Goal: Information Seeking & Learning: Check status

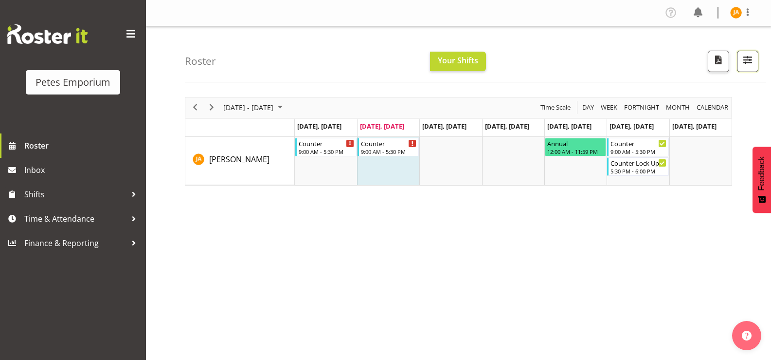
click at [746, 65] on span "button" at bounding box center [748, 60] width 13 height 13
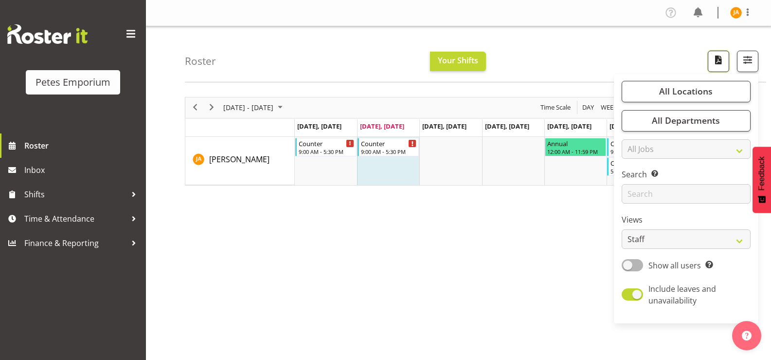
click at [719, 54] on span "button" at bounding box center [718, 60] width 13 height 13
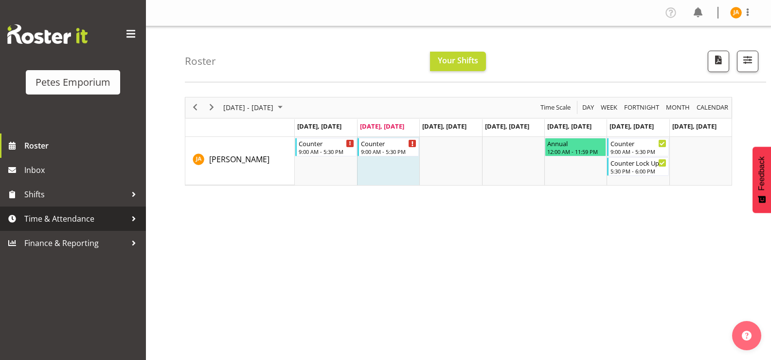
click at [44, 221] on span "Time & Attendance" at bounding box center [75, 218] width 102 height 15
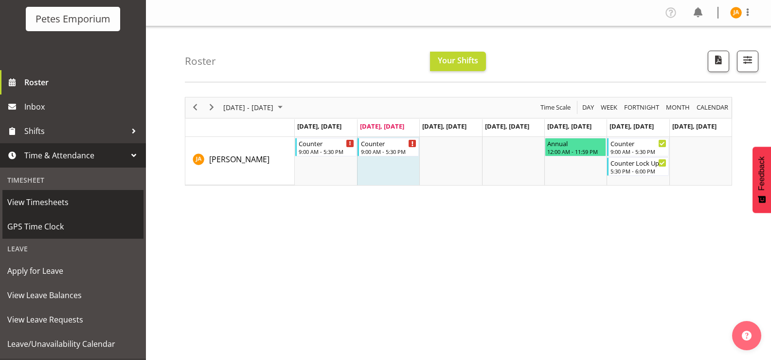
scroll to position [86, 0]
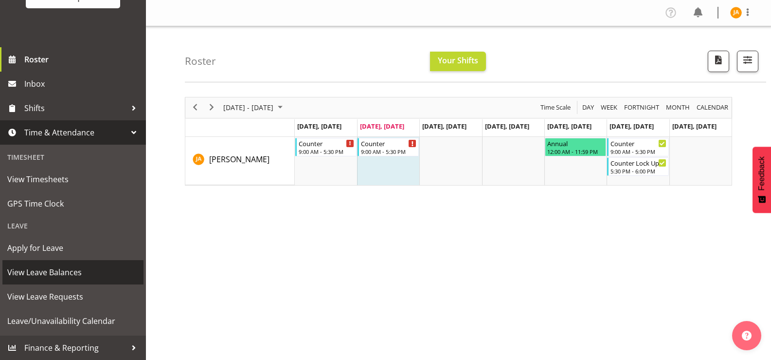
click at [50, 275] on span "View Leave Balances" at bounding box center [72, 272] width 131 height 15
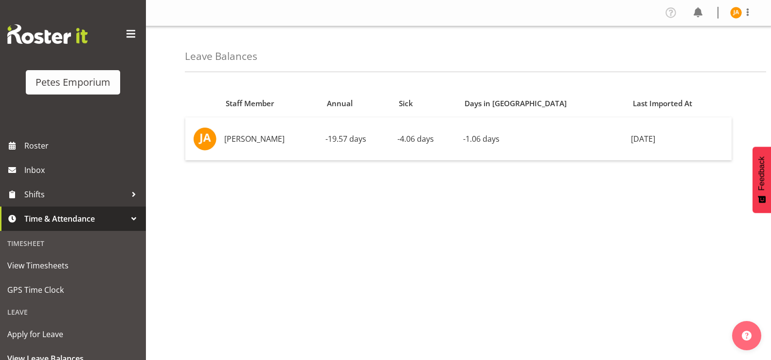
click at [83, 220] on span "Time & Attendance" at bounding box center [75, 218] width 102 height 15
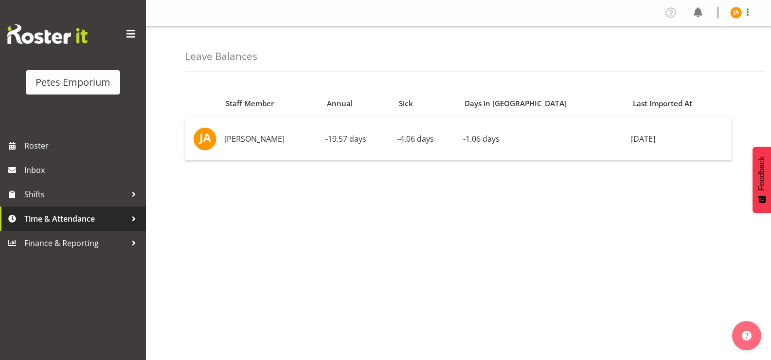
click at [81, 220] on span "Time & Attendance" at bounding box center [75, 218] width 102 height 15
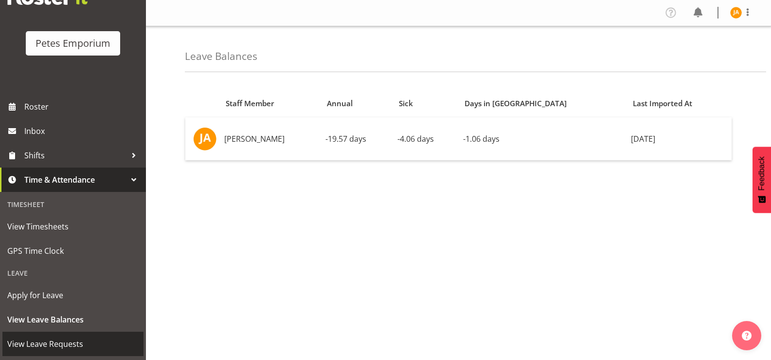
scroll to position [86, 0]
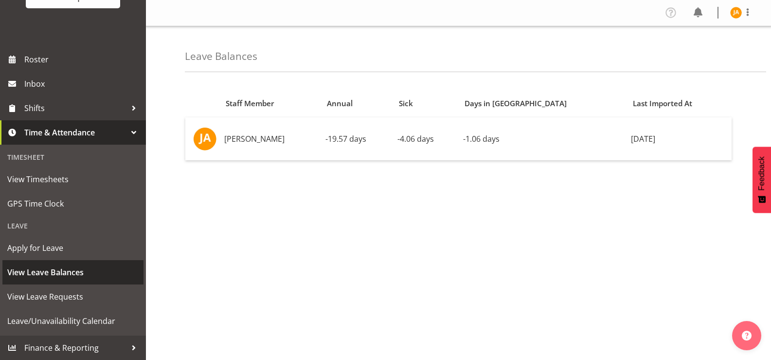
click at [57, 272] on span "View Leave Balances" at bounding box center [72, 272] width 131 height 15
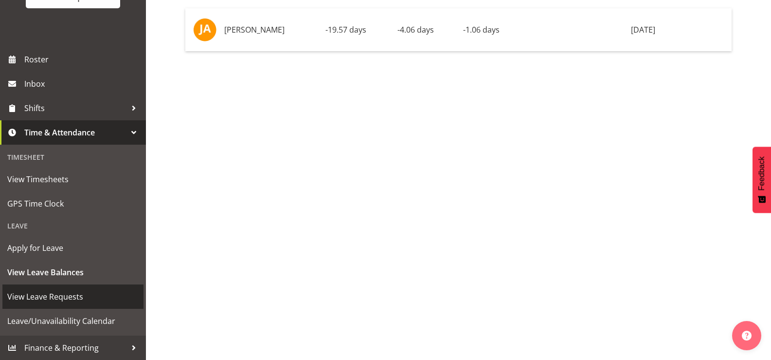
scroll to position [116, 0]
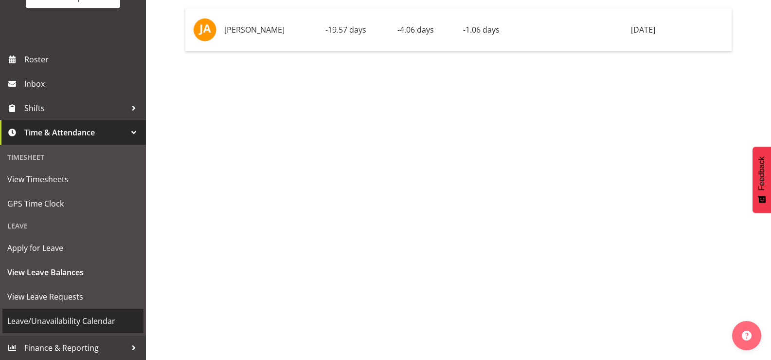
click at [76, 319] on span "Leave/Unavailability Calendar" at bounding box center [72, 320] width 131 height 15
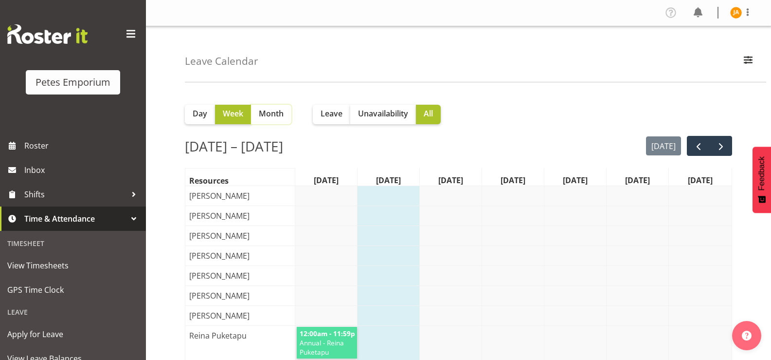
click at [278, 120] on button "Month" at bounding box center [271, 114] width 40 height 19
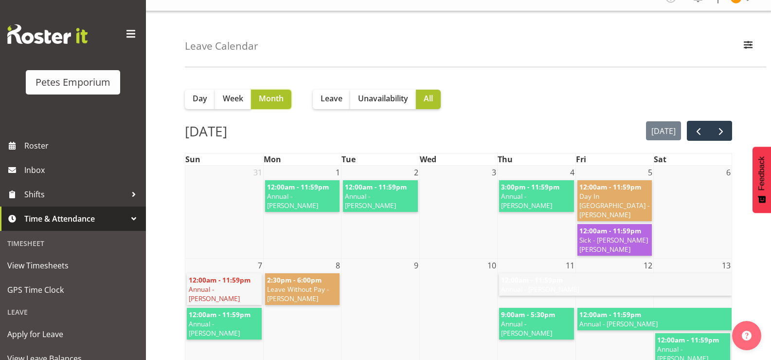
scroll to position [9, 0]
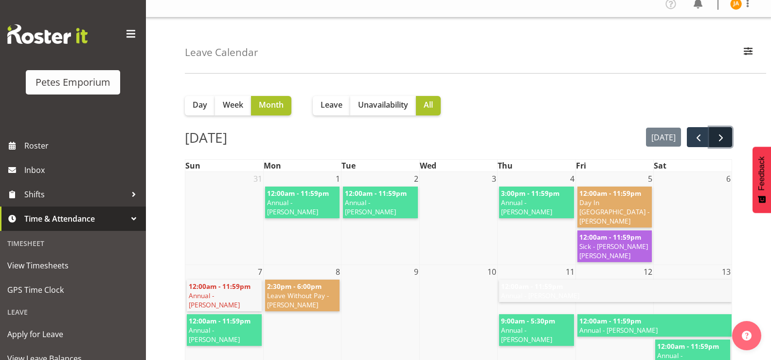
click at [723, 135] on span "next" at bounding box center [721, 138] width 12 height 12
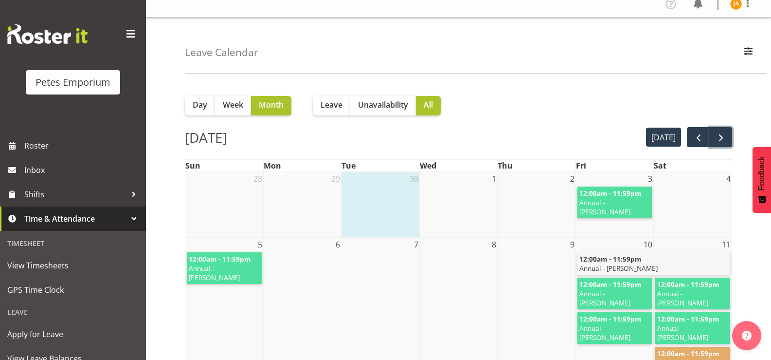
click at [723, 135] on span "next" at bounding box center [721, 138] width 12 height 12
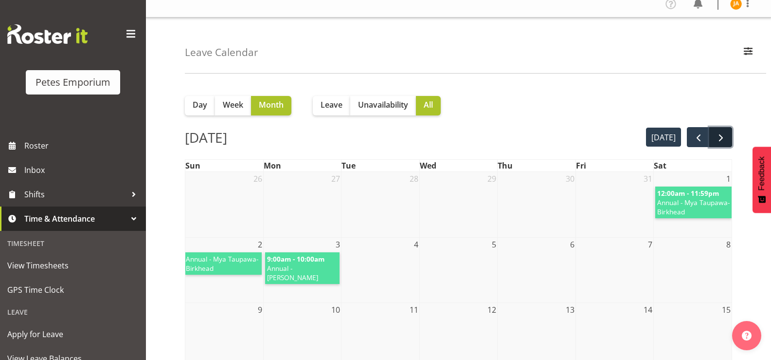
click at [721, 135] on span "next" at bounding box center [721, 138] width 12 height 12
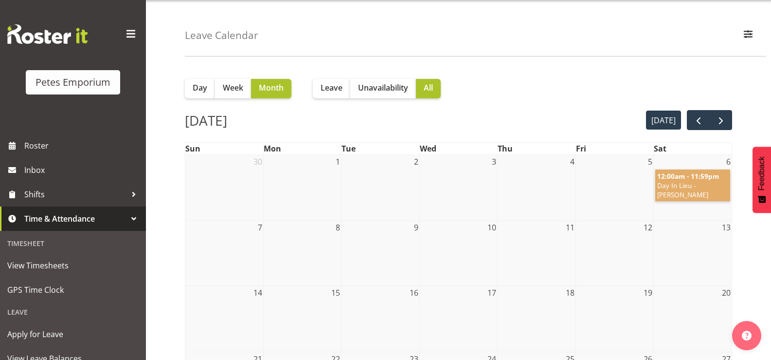
scroll to position [0, 0]
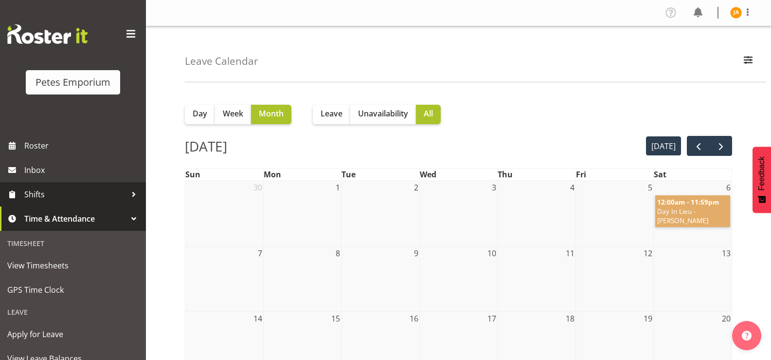
click at [41, 190] on span "Shifts" at bounding box center [75, 194] width 102 height 15
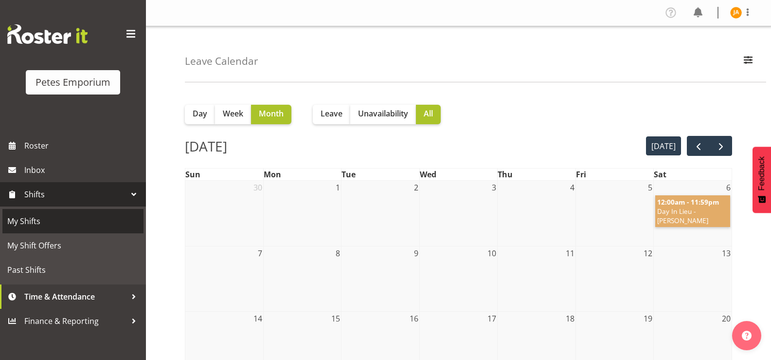
click at [39, 217] on span "My Shifts" at bounding box center [72, 221] width 131 height 15
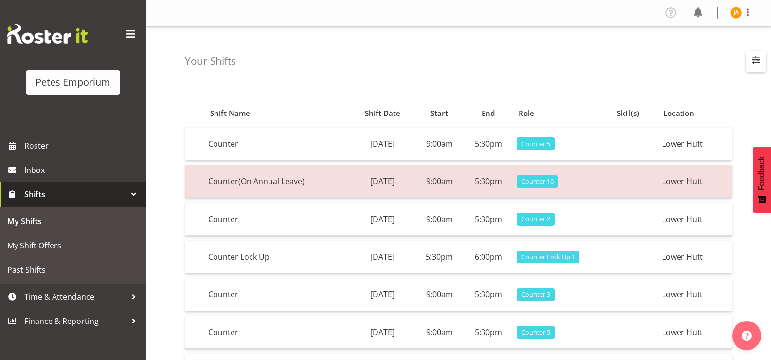
click at [762, 54] on span "button" at bounding box center [756, 60] width 13 height 13
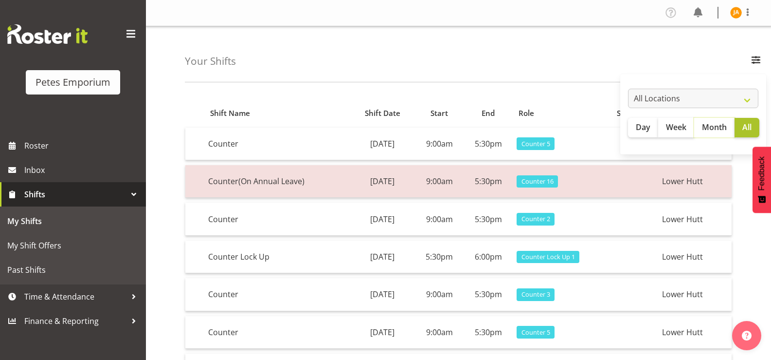
click at [714, 131] on span "Month" at bounding box center [714, 127] width 25 height 12
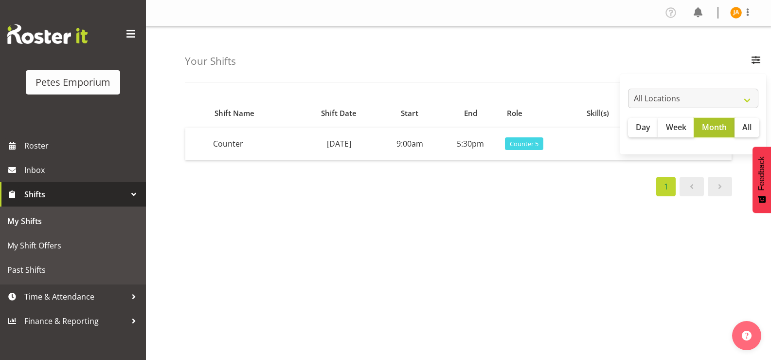
click at [725, 130] on span "Month" at bounding box center [714, 127] width 25 height 12
click at [738, 127] on button "All" at bounding box center [747, 127] width 25 height 19
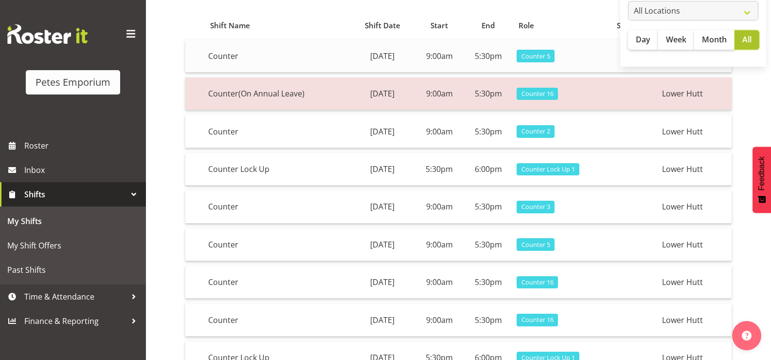
scroll to position [190, 0]
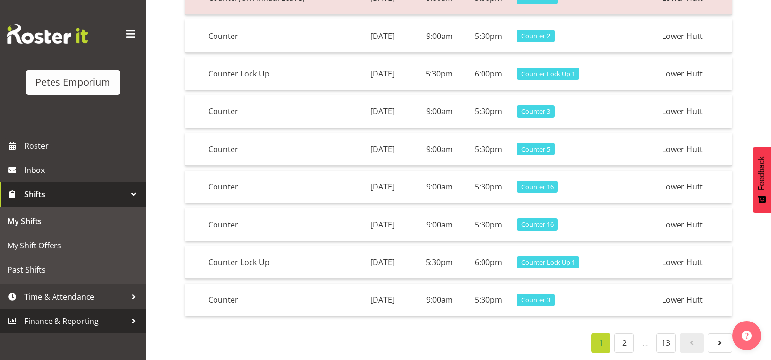
click at [73, 315] on span "Finance & Reporting" at bounding box center [75, 320] width 102 height 15
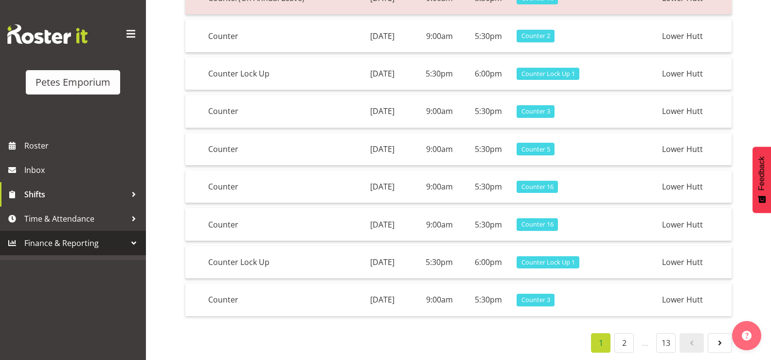
click at [134, 246] on div at bounding box center [134, 243] width 15 height 15
click at [135, 242] on div at bounding box center [134, 243] width 15 height 15
click at [130, 219] on div at bounding box center [134, 218] width 15 height 15
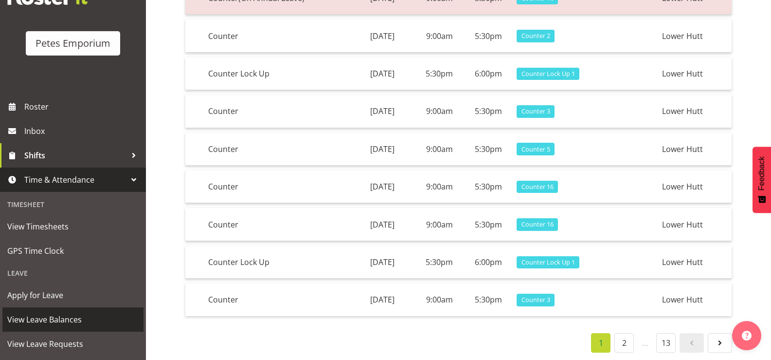
scroll to position [0, 0]
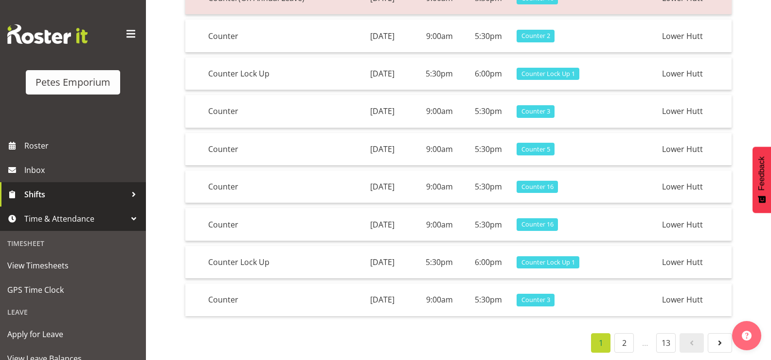
click at [45, 193] on span "Shifts" at bounding box center [75, 194] width 102 height 15
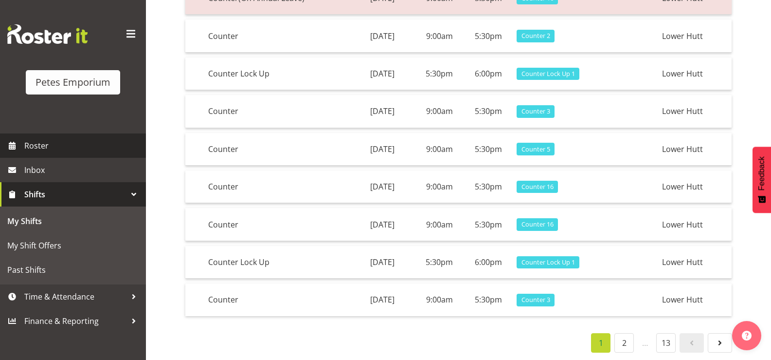
click at [35, 145] on span "Roster" at bounding box center [82, 145] width 117 height 15
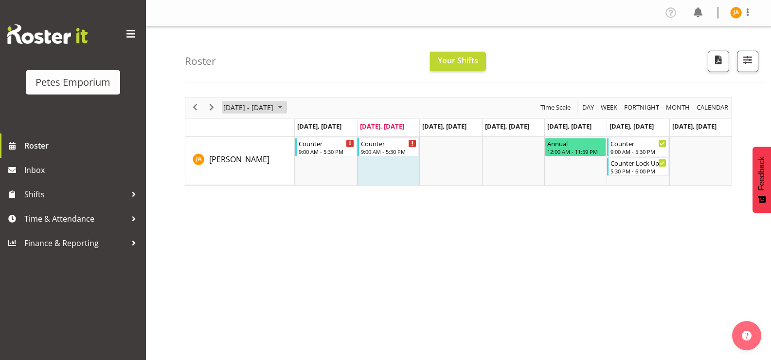
click at [286, 106] on span "September 2025" at bounding box center [280, 107] width 12 height 12
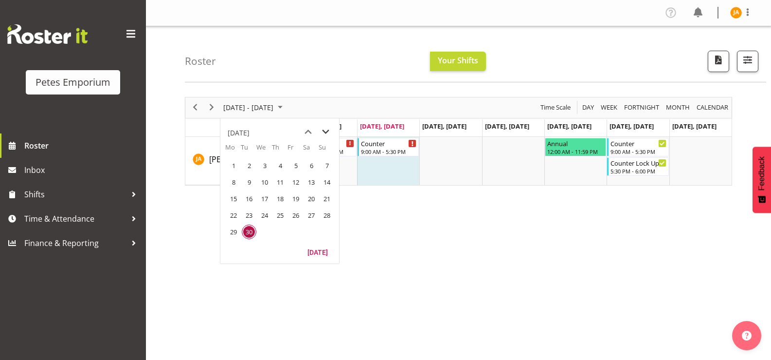
click at [324, 126] on span "next month" at bounding box center [325, 132] width 17 height 18
click at [230, 163] on span "1" at bounding box center [233, 165] width 15 height 15
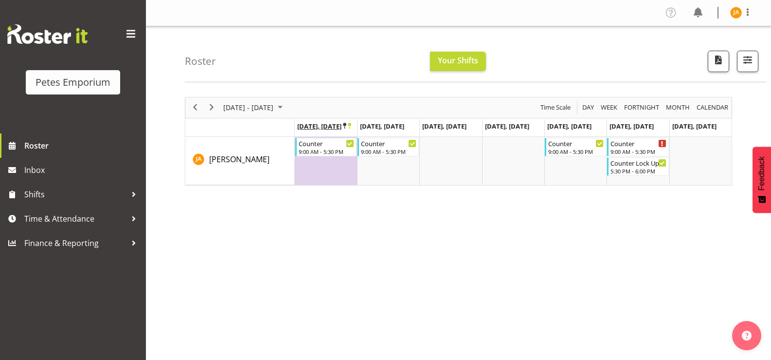
click at [346, 126] on icon "Timeline Week of December 1, 2025" at bounding box center [344, 126] width 3 height 6
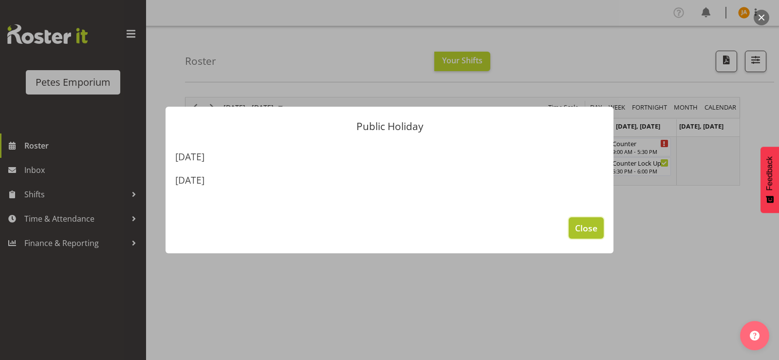
click at [589, 234] on span "Close" at bounding box center [586, 227] width 22 height 13
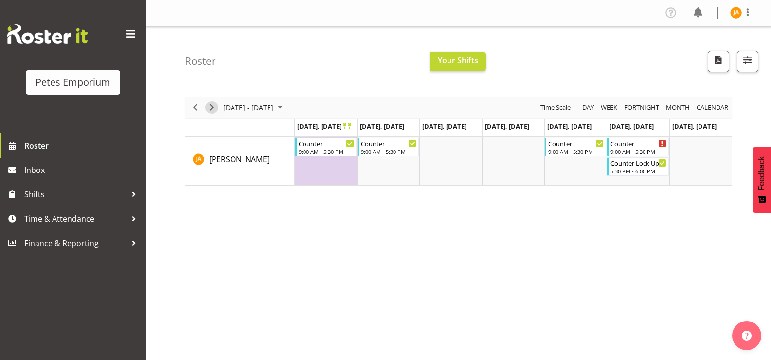
click at [213, 101] on span "Next" at bounding box center [212, 107] width 12 height 12
click at [211, 109] on span "Next" at bounding box center [212, 107] width 12 height 12
click at [197, 105] on span "Previous" at bounding box center [195, 107] width 12 height 12
click at [257, 109] on span "December 08 - 14, 2025" at bounding box center [248, 107] width 52 height 12
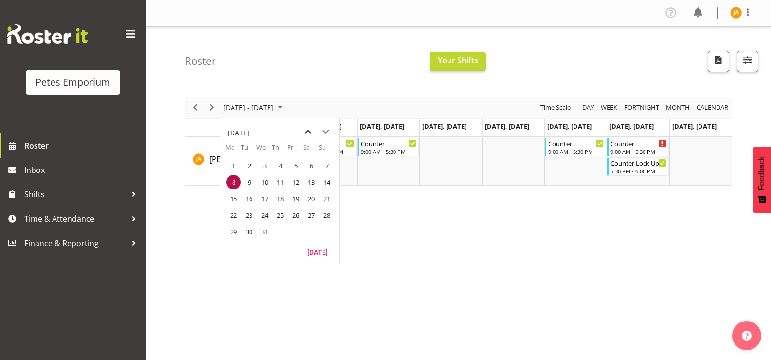
click at [308, 128] on span "previous month" at bounding box center [308, 132] width 17 height 18
click at [313, 164] on span "1" at bounding box center [311, 165] width 15 height 15
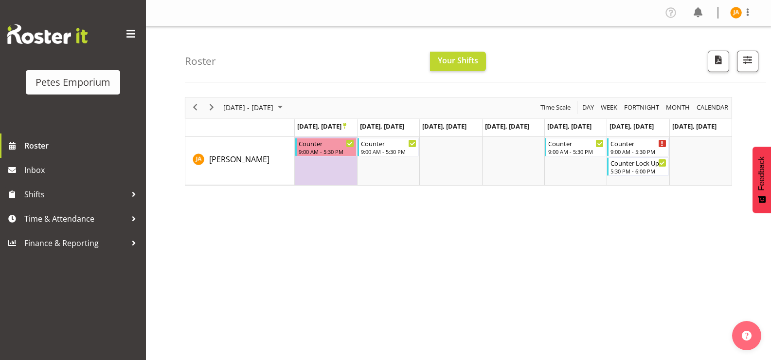
click at [355, 126] on td "Oct 27, Monday" at bounding box center [326, 128] width 62 height 18
click at [346, 126] on icon "Timeline Week of November 1, 2025" at bounding box center [344, 126] width 3 height 6
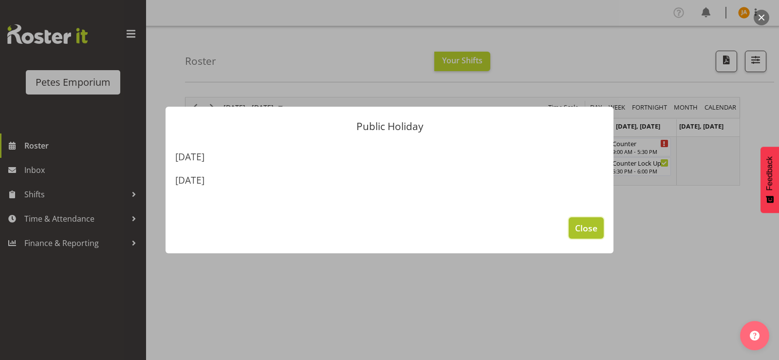
click at [590, 224] on span "Close" at bounding box center [586, 227] width 22 height 13
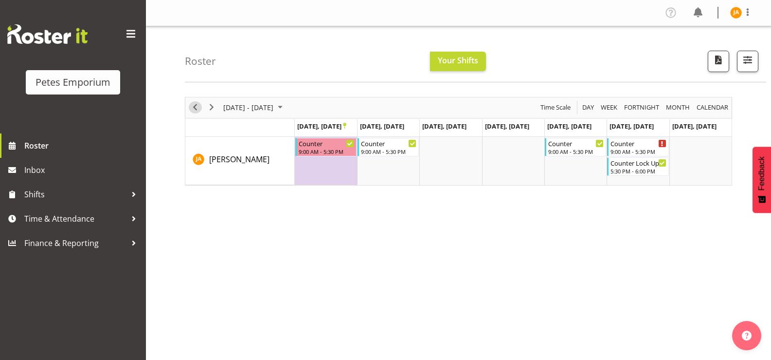
click at [200, 107] on span "Previous" at bounding box center [195, 107] width 12 height 12
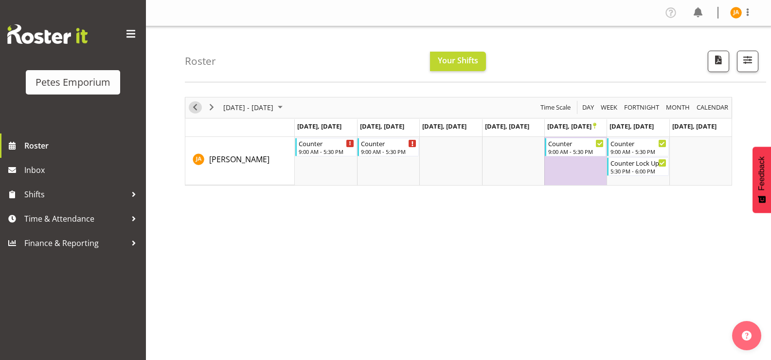
click at [196, 103] on span "Previous" at bounding box center [195, 107] width 12 height 12
click at [196, 109] on span "Previous" at bounding box center [195, 107] width 12 height 12
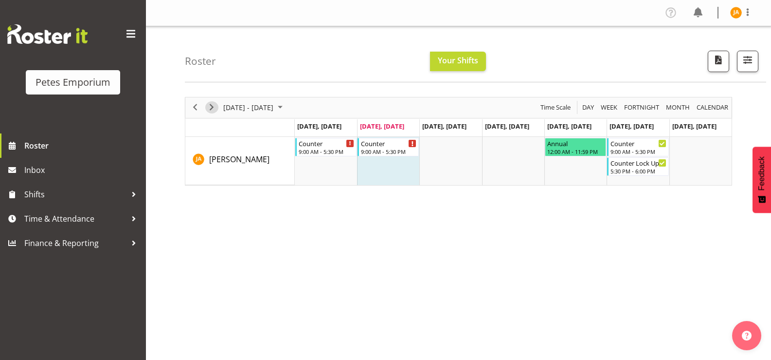
click at [215, 107] on span "Next" at bounding box center [212, 107] width 12 height 12
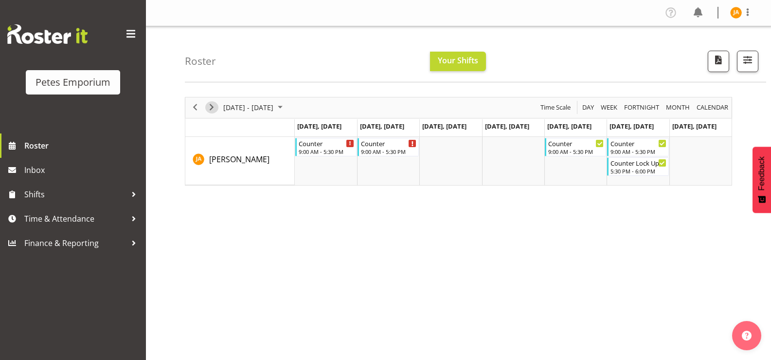
click at [215, 107] on span "Next" at bounding box center [212, 107] width 12 height 12
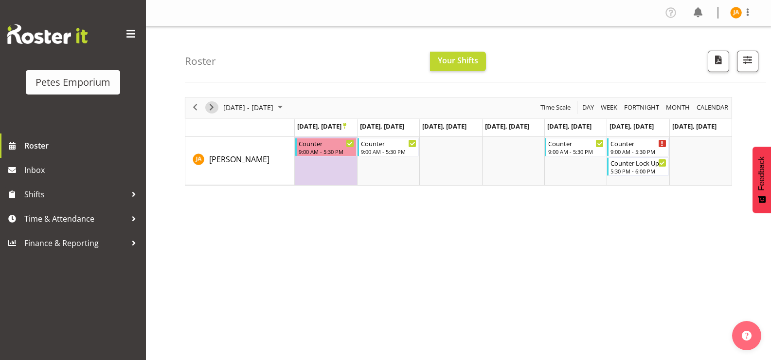
click at [212, 107] on span "Next" at bounding box center [212, 107] width 12 height 12
click at [309, 143] on div "Annual" at bounding box center [325, 143] width 57 height 10
click at [211, 108] on span "Next" at bounding box center [212, 107] width 12 height 12
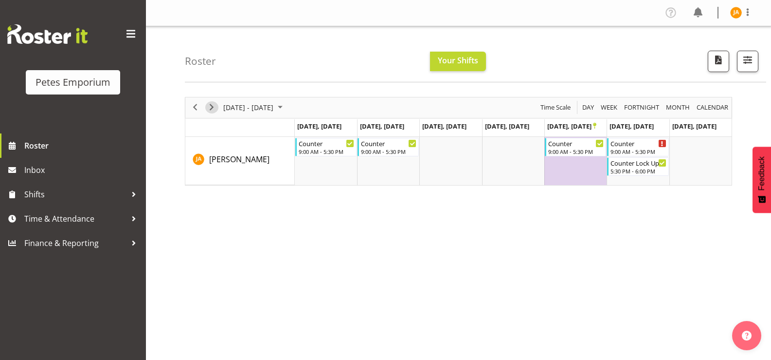
click at [211, 105] on span "Next" at bounding box center [212, 107] width 12 height 12
click at [211, 108] on span "Next" at bounding box center [212, 107] width 12 height 12
click at [214, 106] on span "Next" at bounding box center [212, 107] width 12 height 12
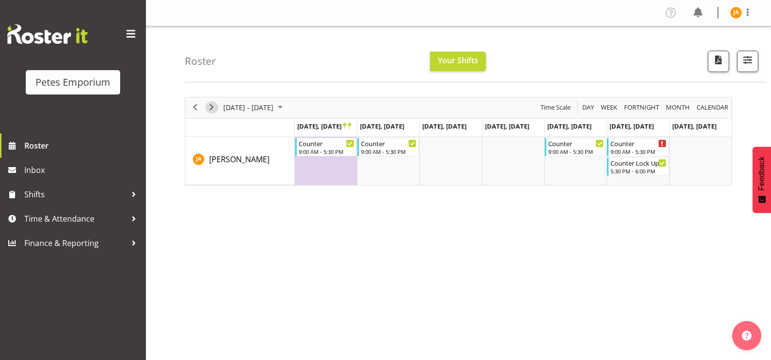
click at [214, 106] on span "Next" at bounding box center [212, 107] width 12 height 12
click at [215, 106] on span "Next" at bounding box center [212, 107] width 12 height 12
click at [218, 106] on button "Next" at bounding box center [211, 107] width 13 height 12
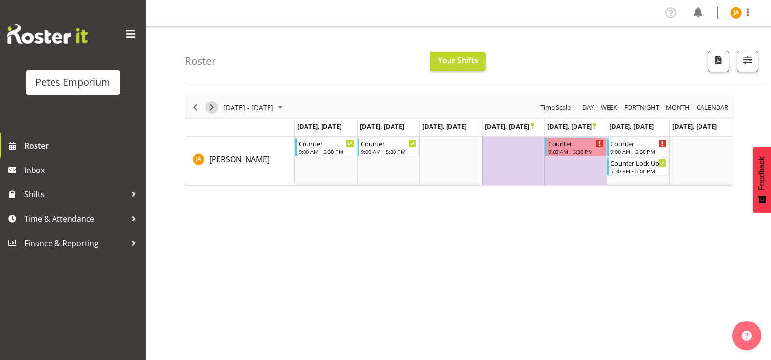
click at [214, 107] on span "Next" at bounding box center [212, 107] width 12 height 12
click at [216, 107] on span "Next" at bounding box center [212, 107] width 12 height 12
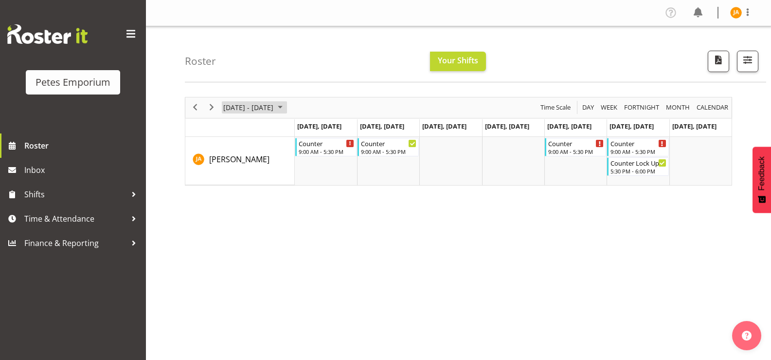
click at [286, 107] on span "September 2025" at bounding box center [280, 107] width 12 height 12
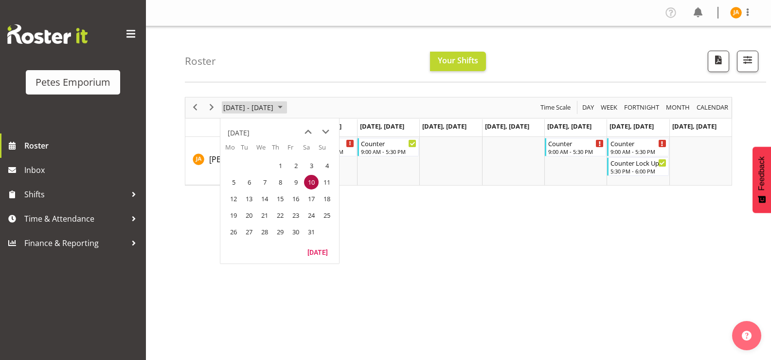
click at [286, 107] on span "September 2025" at bounding box center [280, 107] width 12 height 12
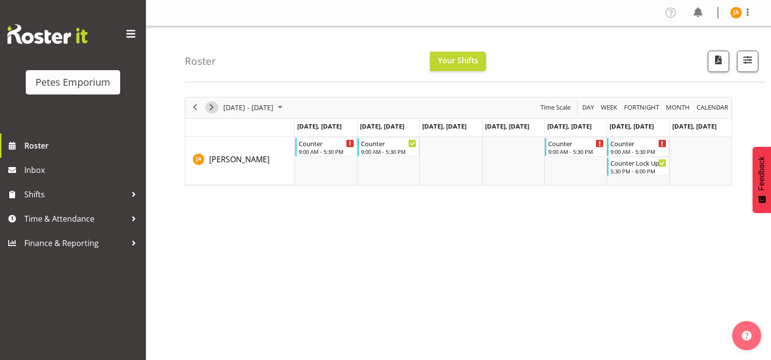
click at [214, 104] on span "Next" at bounding box center [212, 107] width 12 height 12
click at [212, 103] on span "Next" at bounding box center [212, 107] width 12 height 12
